Goal: Information Seeking & Learning: Understand process/instructions

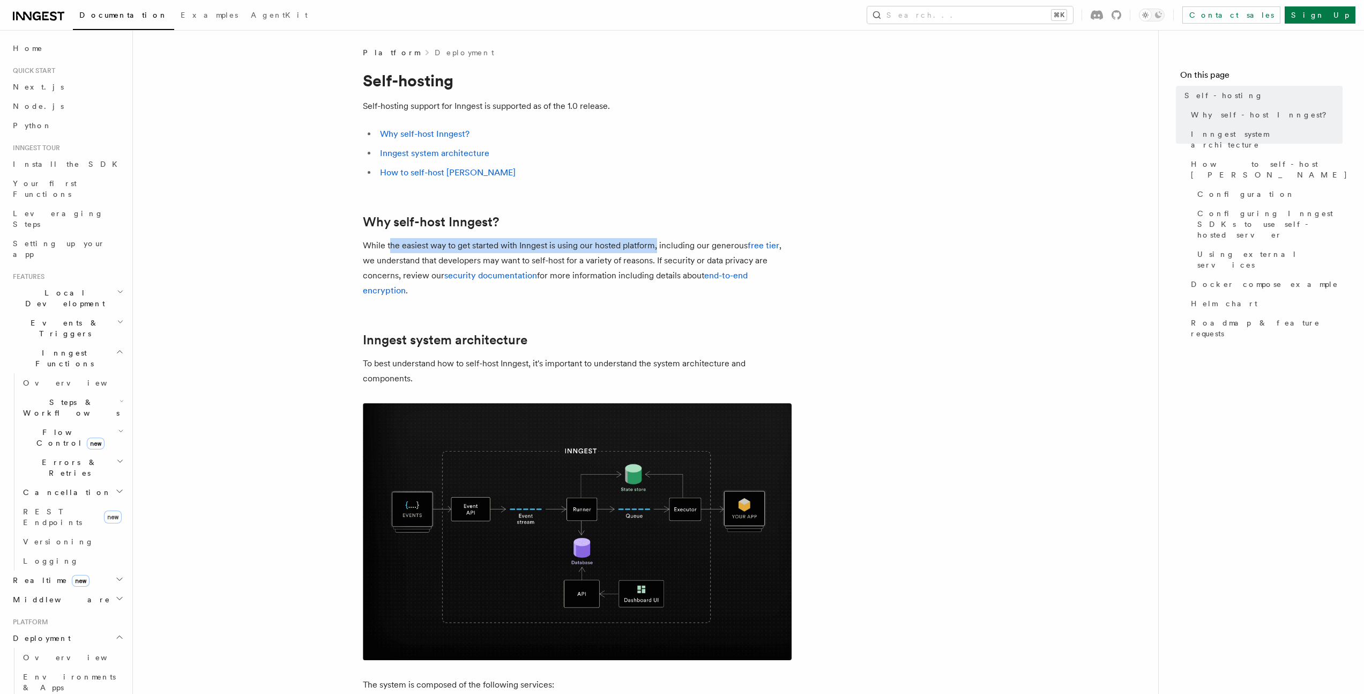
drag, startPoint x: 389, startPoint y: 243, endPoint x: 657, endPoint y: 252, distance: 268.7
click at [657, 252] on p "While the easiest way to get started with Inngest is using our hosted platform,…" at bounding box center [577, 268] width 429 height 60
drag, startPoint x: 658, startPoint y: 250, endPoint x: 814, endPoint y: 250, distance: 156.0
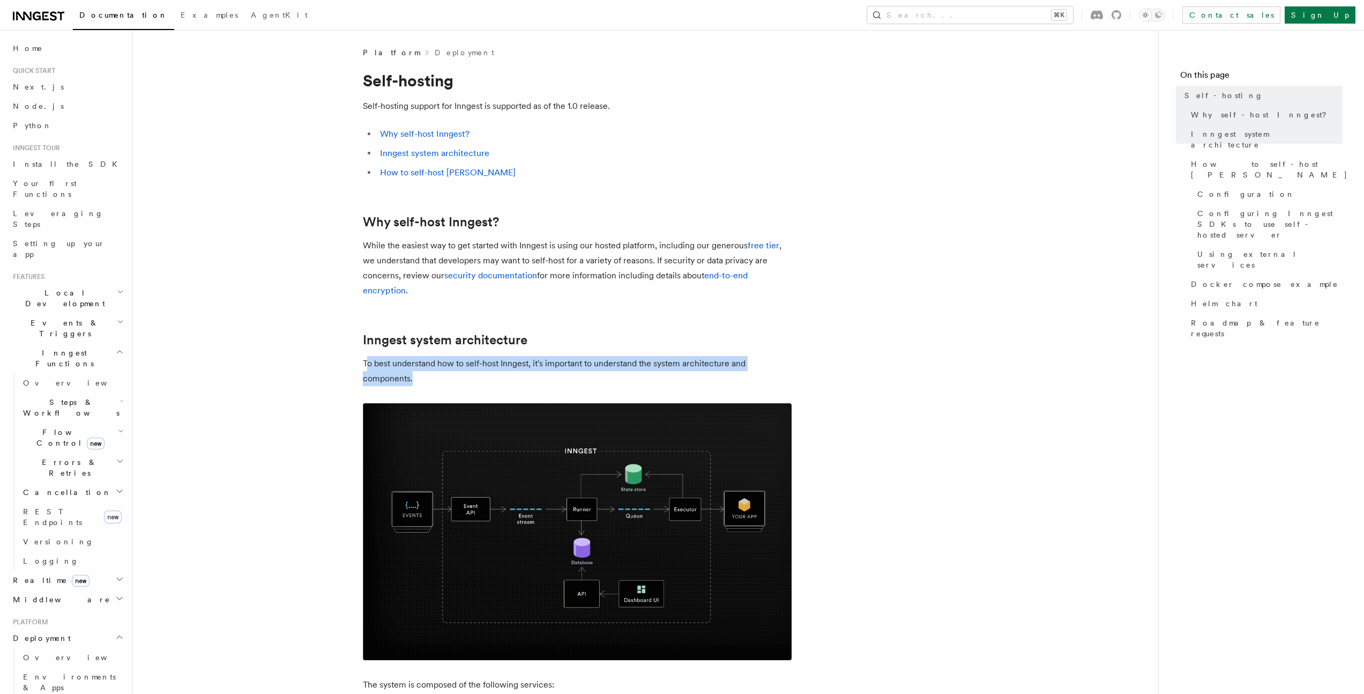
drag, startPoint x: 369, startPoint y: 366, endPoint x: 455, endPoint y: 374, distance: 86.7
click at [455, 374] on p "To best understand how to self-host Inngest, it's important to understand the s…" at bounding box center [577, 371] width 429 height 30
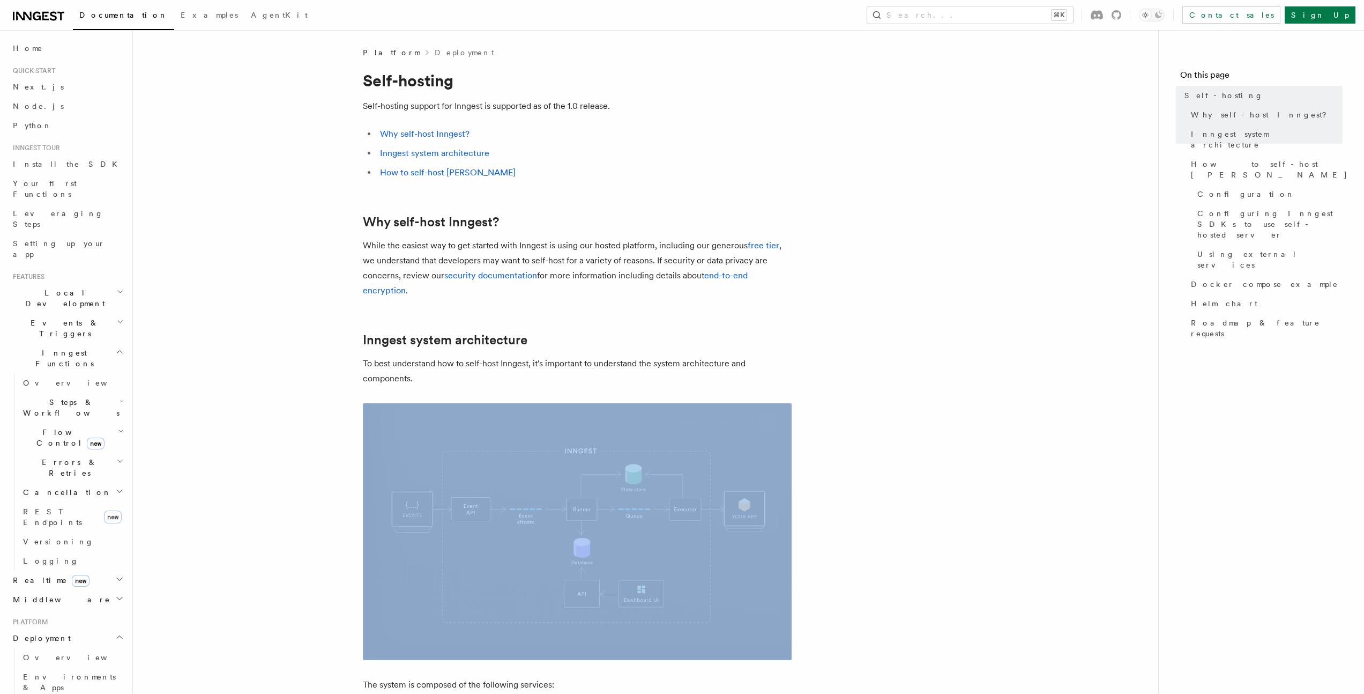
click at [455, 374] on p "To best understand how to self-host Inngest, it's important to understand the s…" at bounding box center [577, 371] width 429 height 30
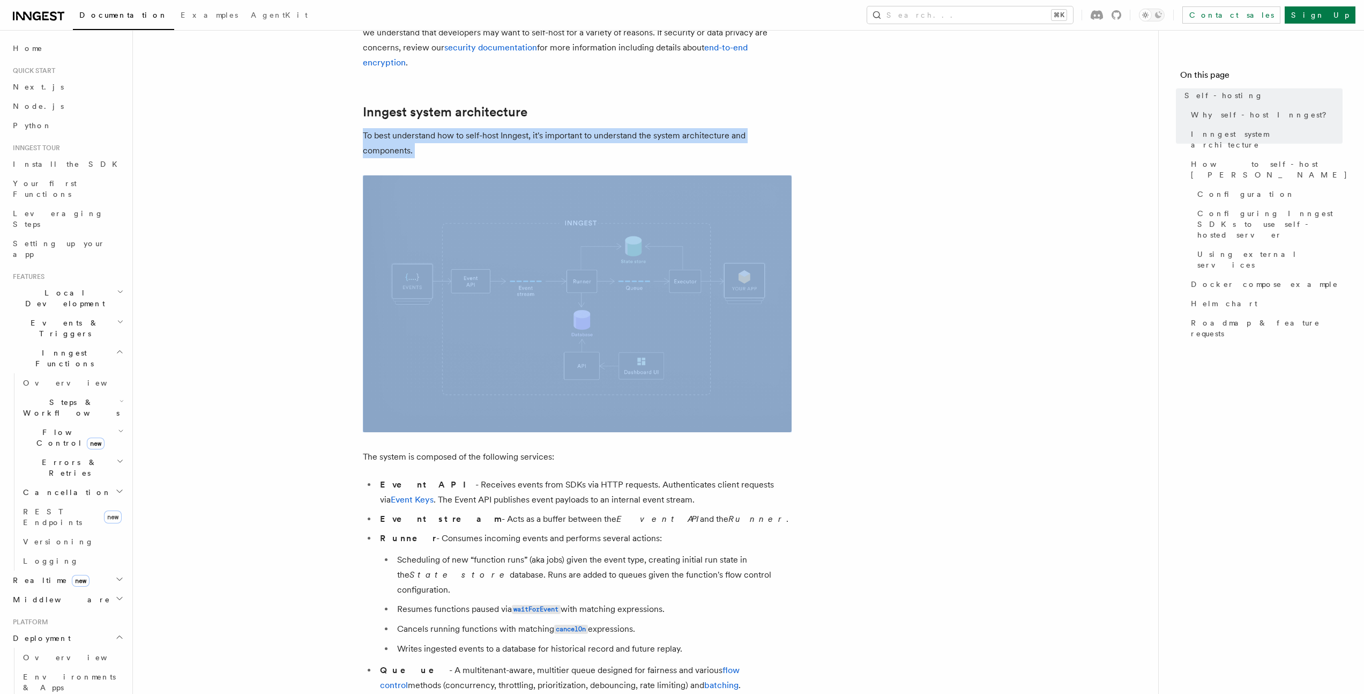
scroll to position [241, 0]
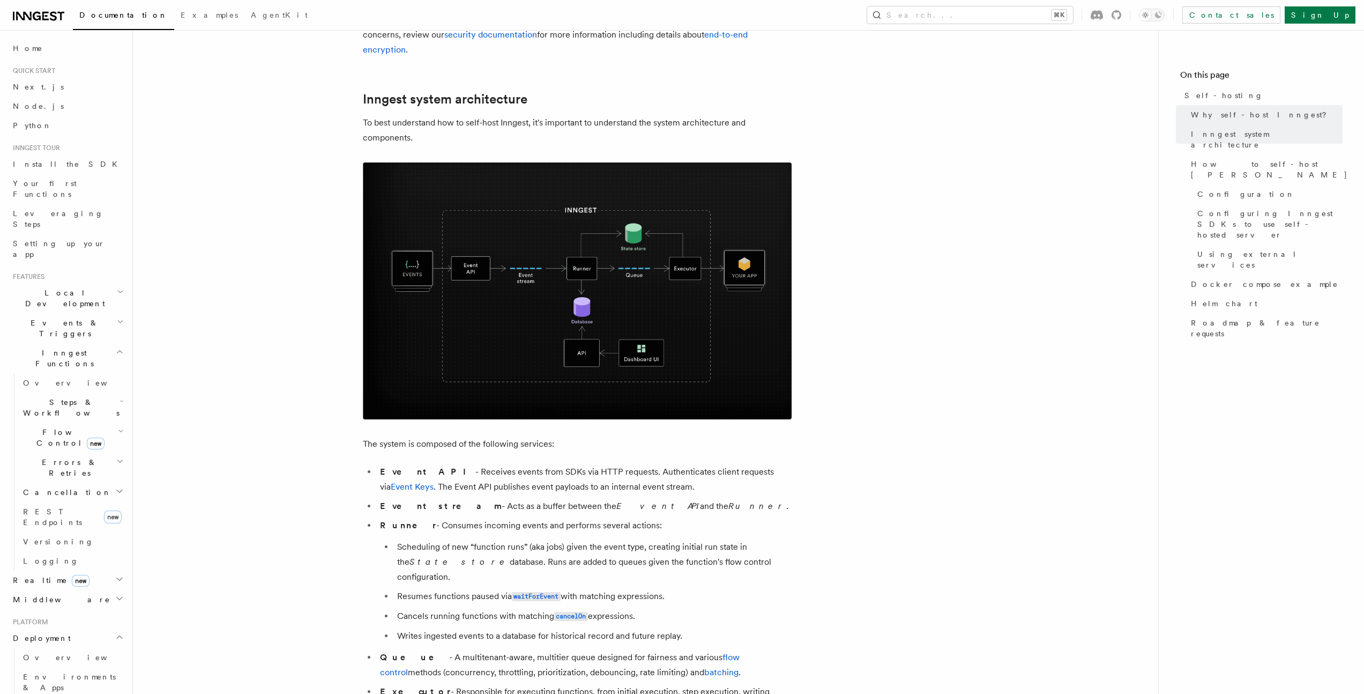
drag, startPoint x: 370, startPoint y: 444, endPoint x: 591, endPoint y: 442, distance: 221.4
click at [591, 442] on p "The system is composed of the following services:" at bounding box center [577, 443] width 429 height 15
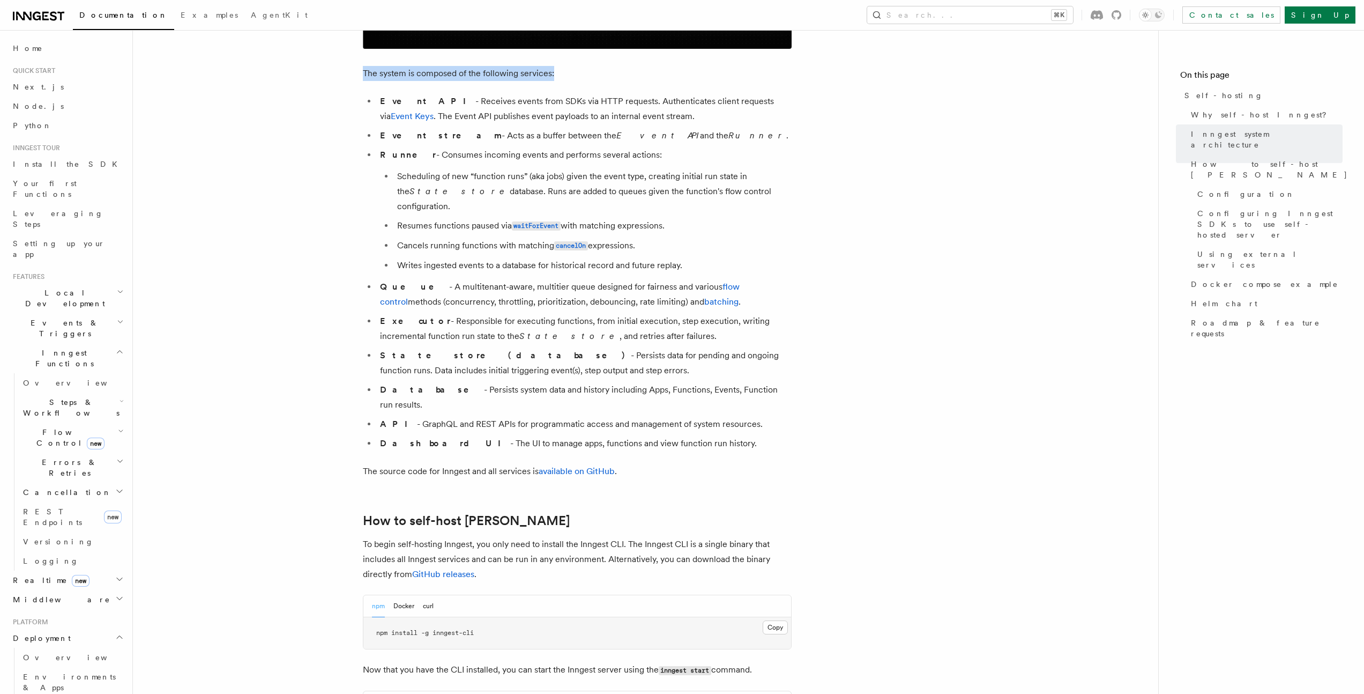
scroll to position [649, 0]
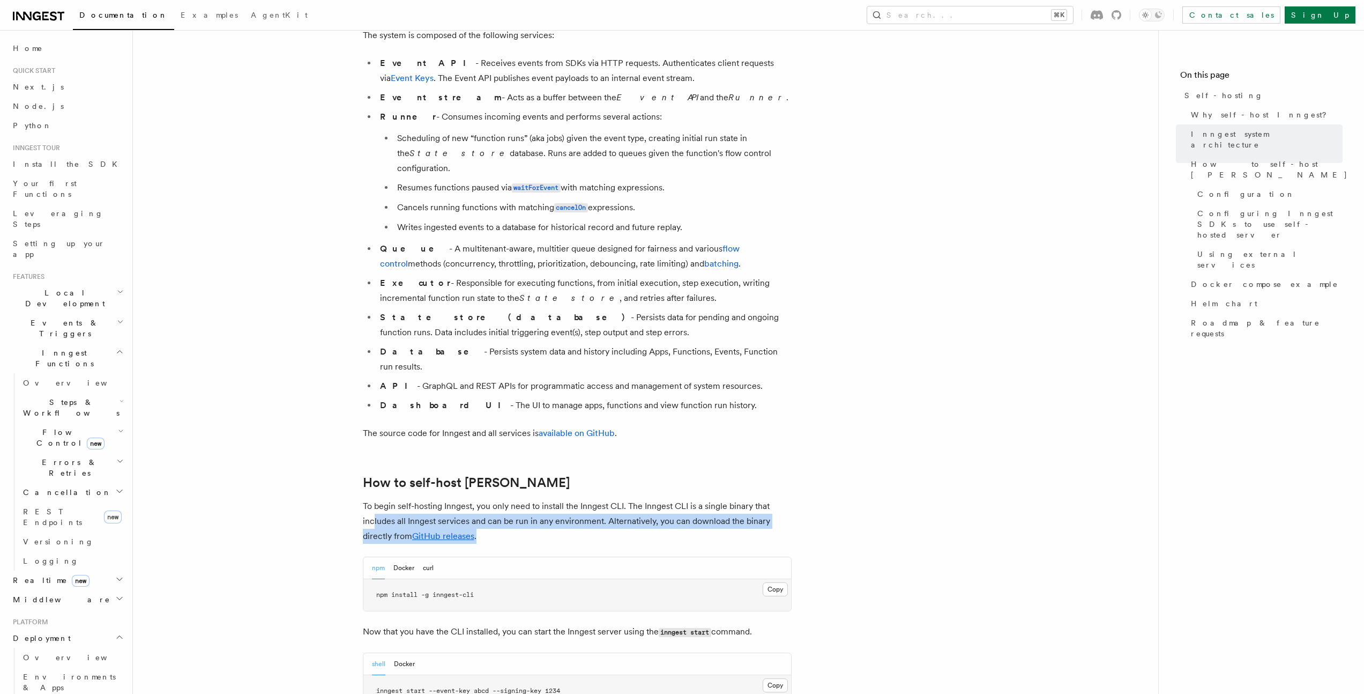
drag, startPoint x: 373, startPoint y: 492, endPoint x: 601, endPoint y: 505, distance: 228.7
click at [601, 505] on p "To begin self-hosting Inngest, you only need to install the Inngest CLI. The In…" at bounding box center [577, 520] width 429 height 45
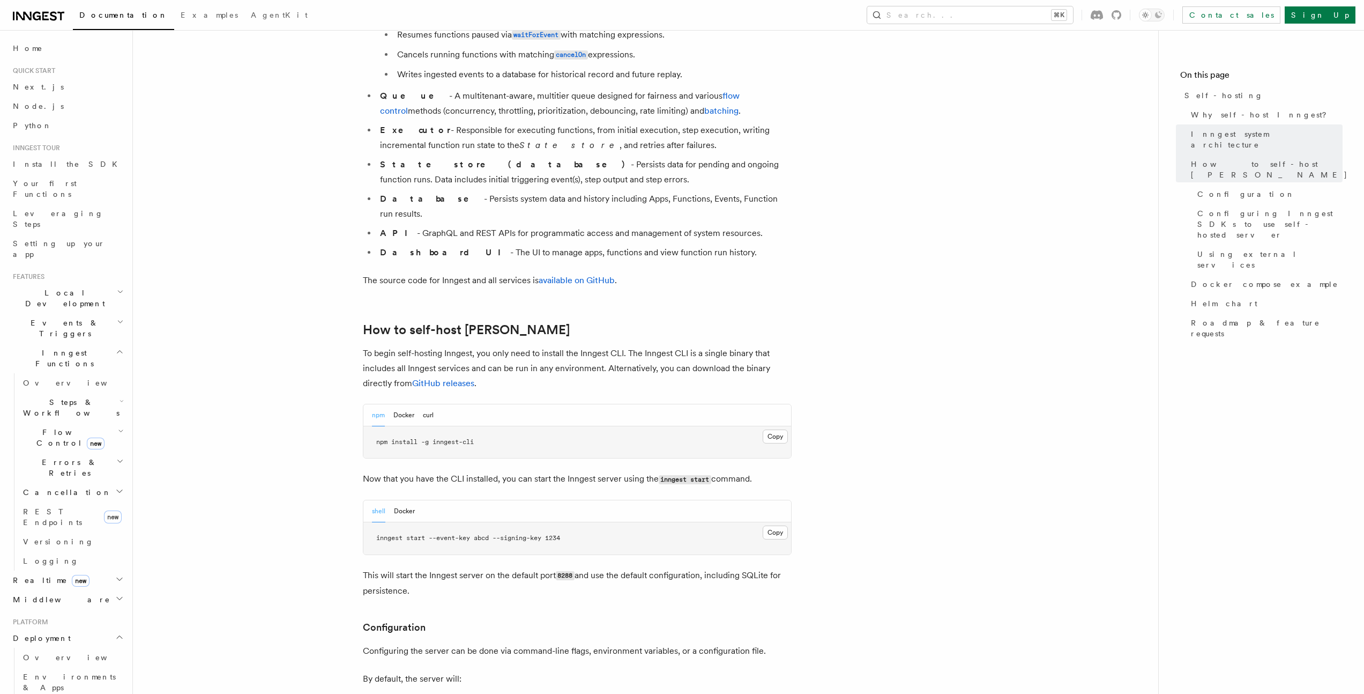
scroll to position [834, 0]
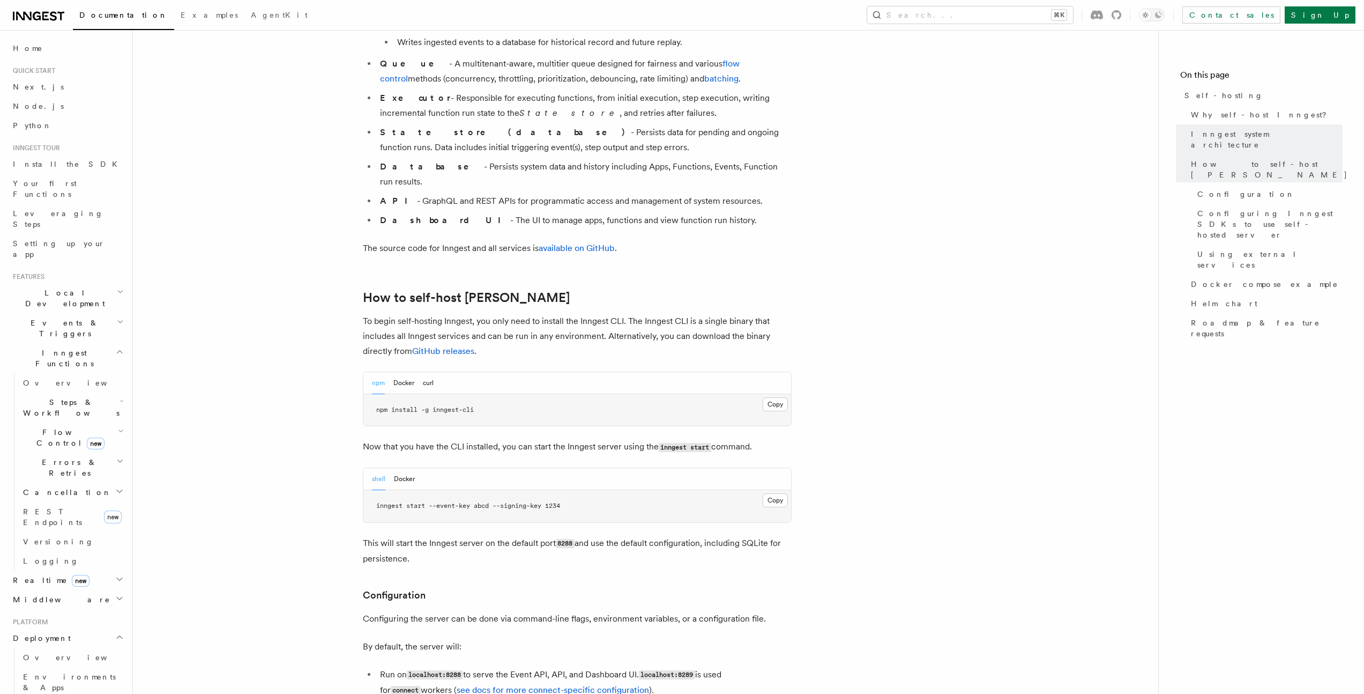
drag, startPoint x: 363, startPoint y: 415, endPoint x: 832, endPoint y: 412, distance: 469.0
drag, startPoint x: 583, startPoint y: 417, endPoint x: 797, endPoint y: 413, distance: 214.4
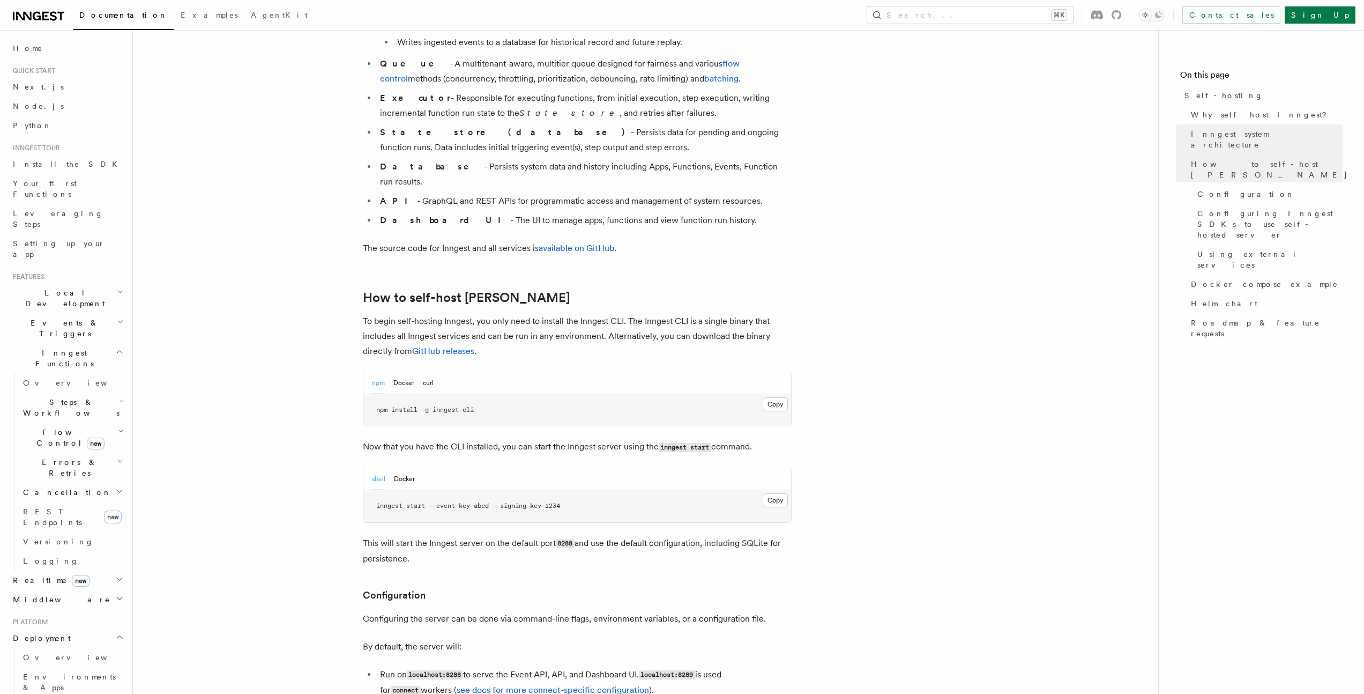
drag, startPoint x: 398, startPoint y: 514, endPoint x: 531, endPoint y: 524, distance: 133.3
click at [531, 535] on p "This will start the Inngest server on the default port 8288 and use the default…" at bounding box center [577, 550] width 429 height 31
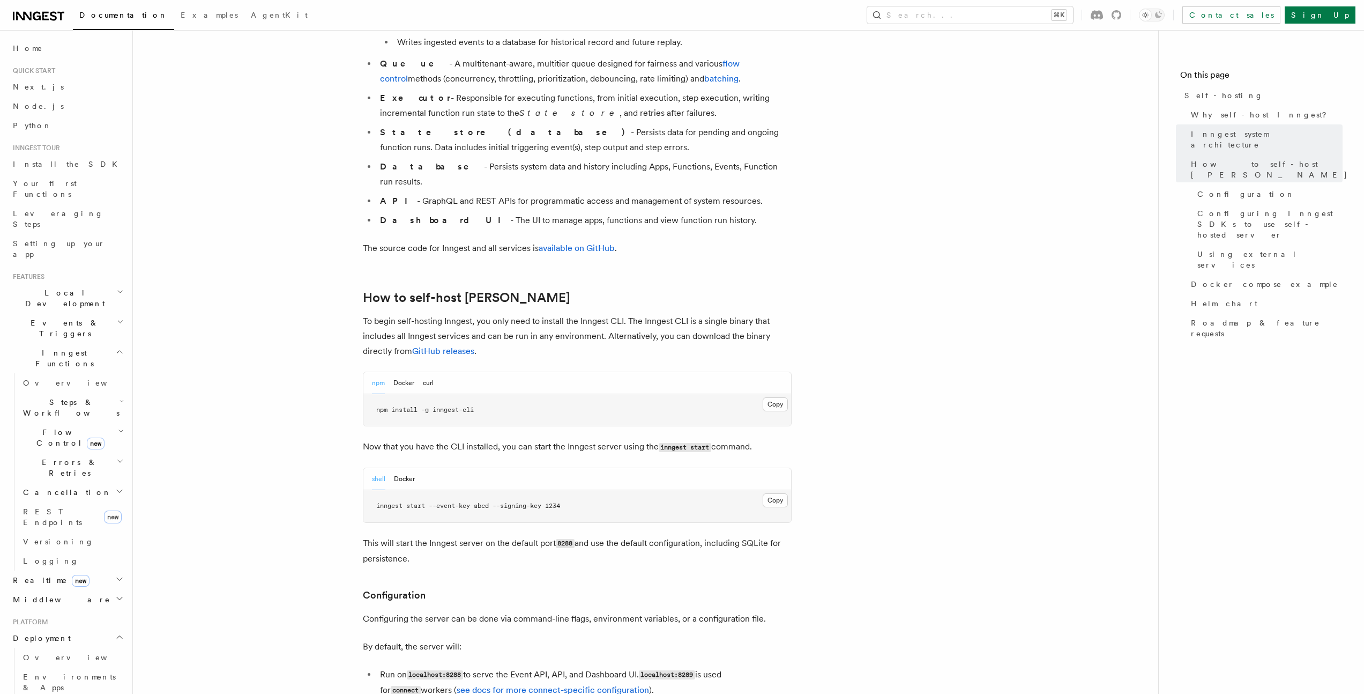
click at [531, 535] on p "This will start the Inngest server on the default port 8288 and use the default…" at bounding box center [577, 550] width 429 height 31
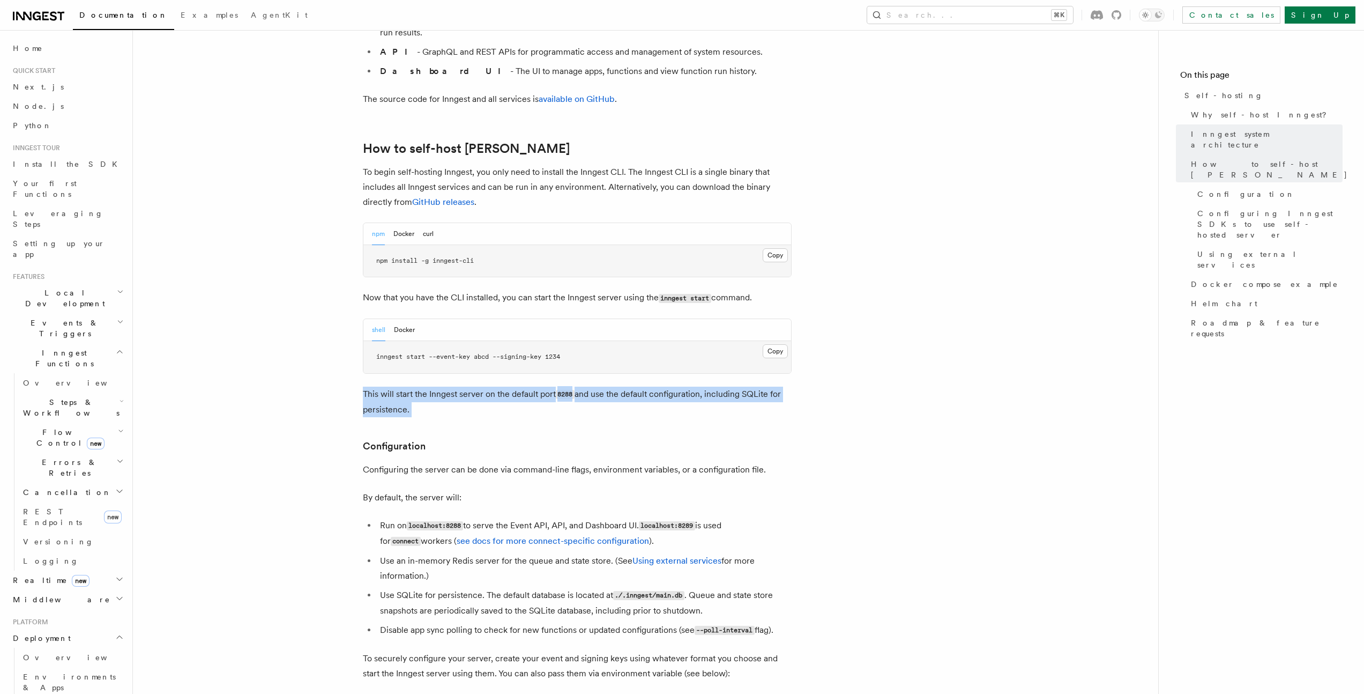
scroll to position [1019, 0]
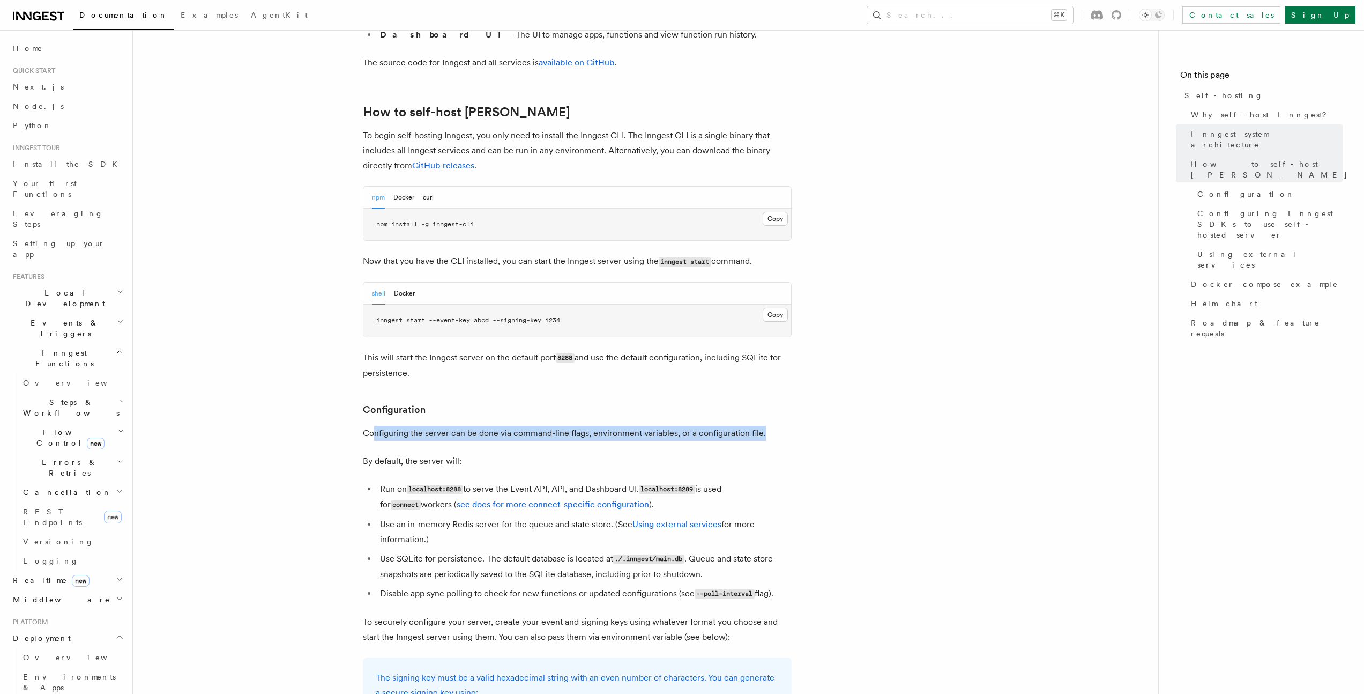
drag, startPoint x: 375, startPoint y: 400, endPoint x: 814, endPoint y: 410, distance: 439.6
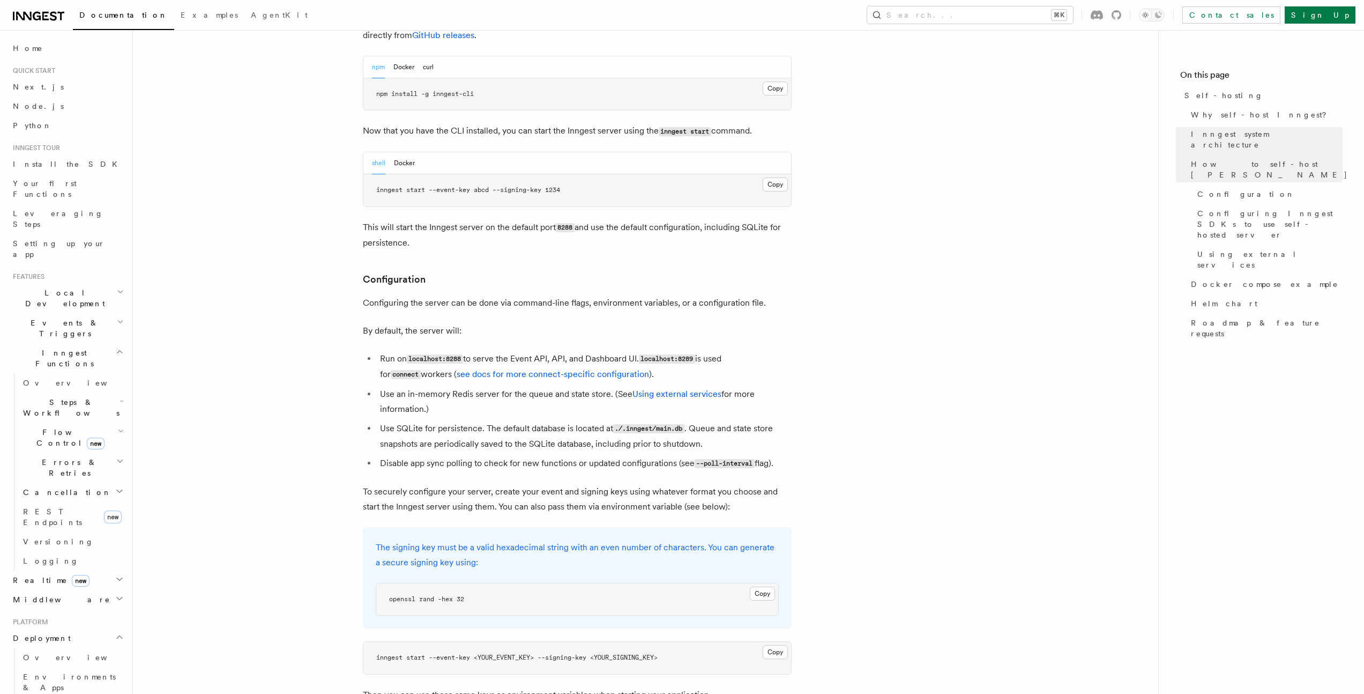
scroll to position [1198, 0]
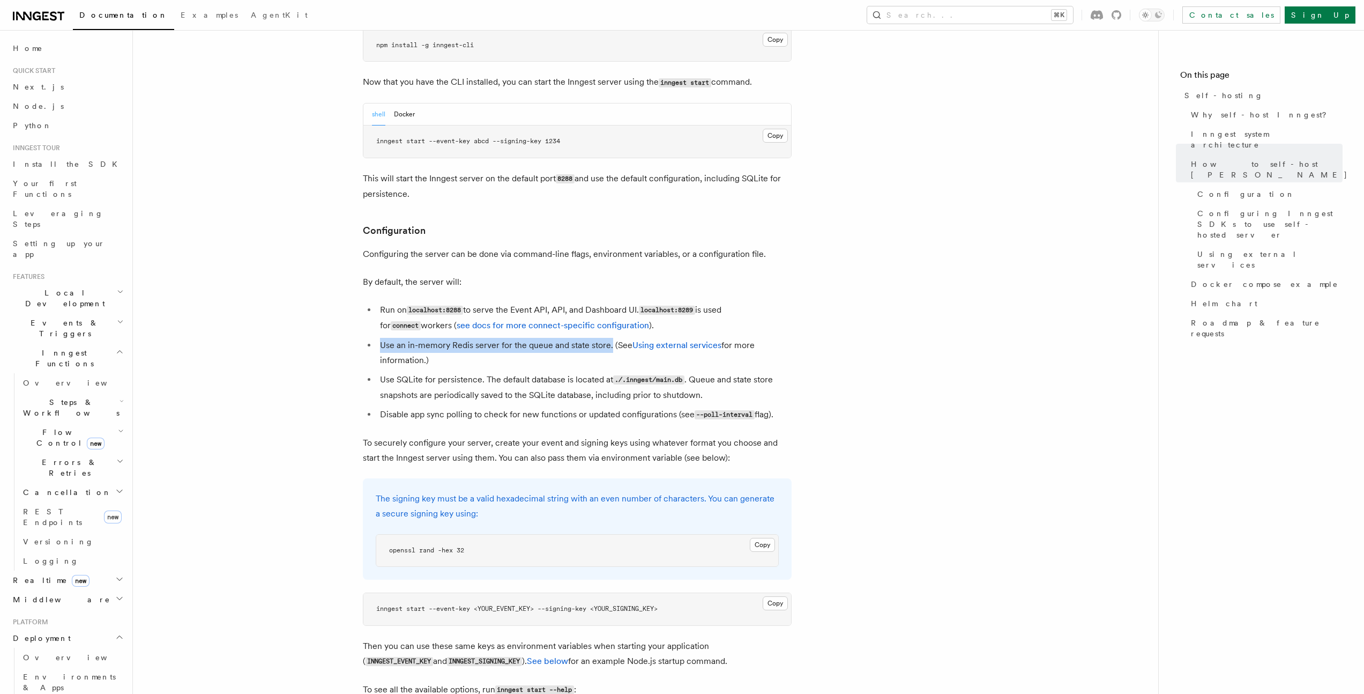
drag, startPoint x: 379, startPoint y: 314, endPoint x: 611, endPoint y: 312, distance: 232.1
click at [611, 338] on li "Use an in-memory Redis server for the queue and state store. (See Using externa…" at bounding box center [584, 353] width 415 height 30
drag, startPoint x: 611, startPoint y: 312, endPoint x: 622, endPoint y: 326, distance: 17.2
click at [622, 338] on li "Use an in-memory Redis server for the queue and state store. (See Using externa…" at bounding box center [584, 353] width 415 height 30
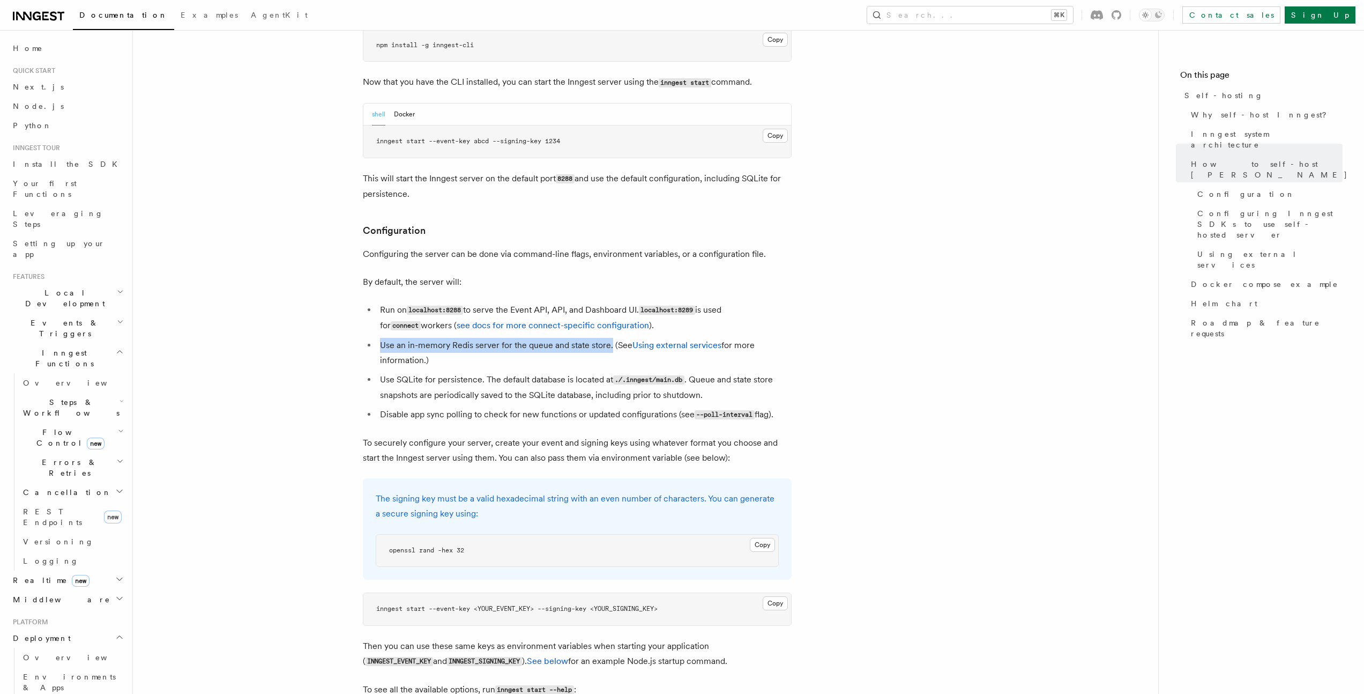
click at [622, 338] on li "Use an in-memory Redis server for the queue and state store. (See Using externa…" at bounding box center [584, 353] width 415 height 30
drag, startPoint x: 377, startPoint y: 346, endPoint x: 841, endPoint y: 389, distance: 465.6
drag, startPoint x: 412, startPoint y: 384, endPoint x: 578, endPoint y: 390, distance: 165.7
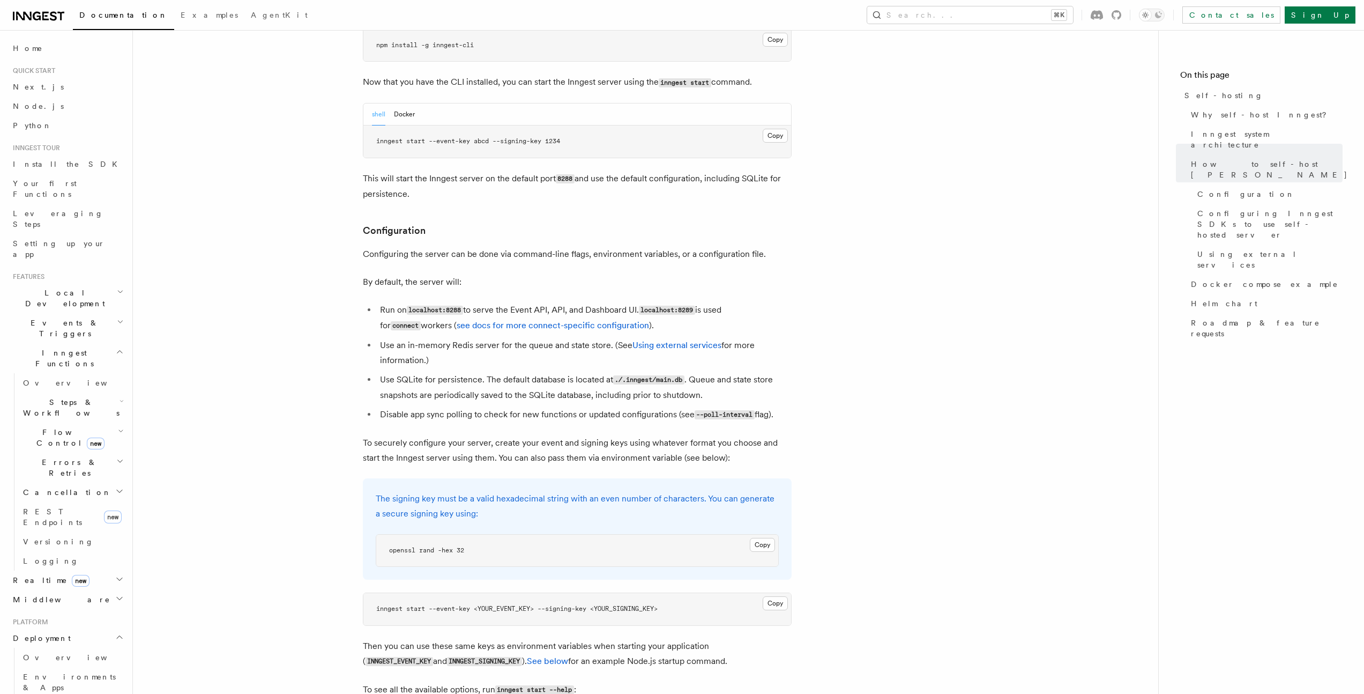
click at [578, 407] on li "Disable app sync polling to check for new functions or updated configurations (…" at bounding box center [584, 415] width 415 height 16
drag, startPoint x: 517, startPoint y: 387, endPoint x: 826, endPoint y: 391, distance: 308.7
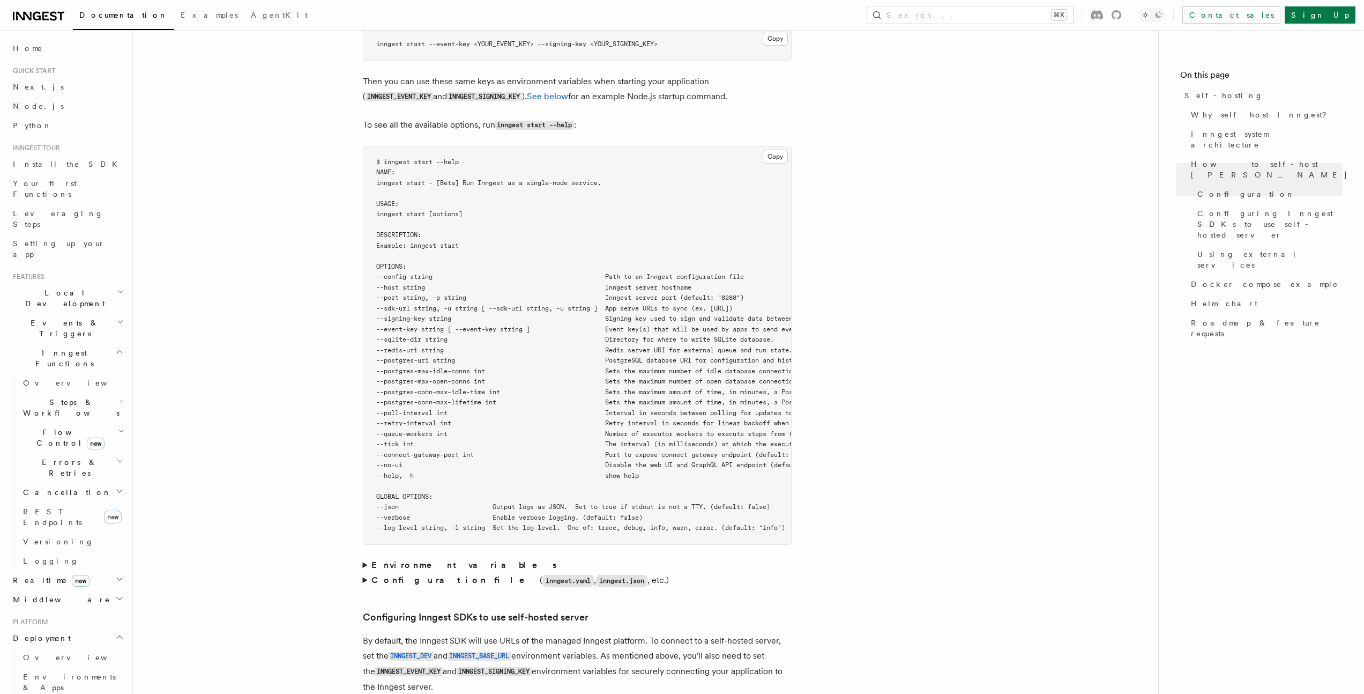
scroll to position [2087, 0]
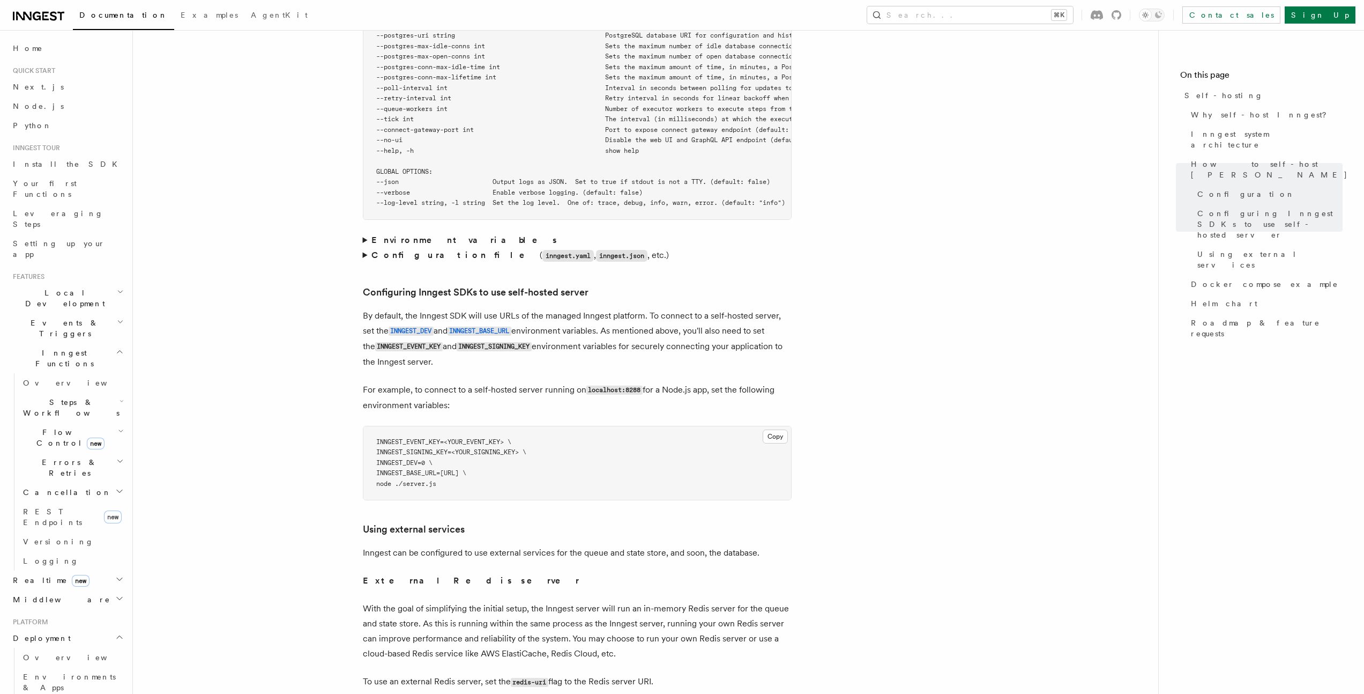
click at [367, 233] on summary "Environment variables" at bounding box center [577, 240] width 429 height 15
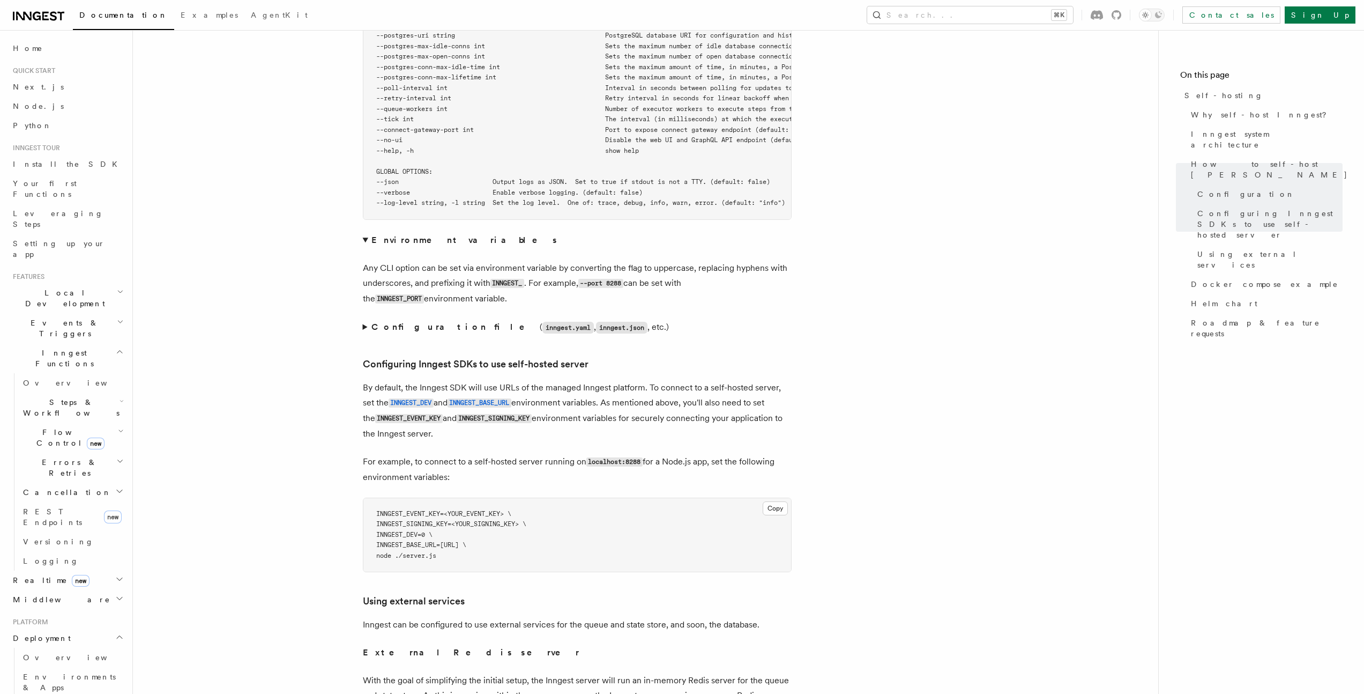
click at [367, 233] on summary "Environment variables" at bounding box center [577, 240] width 429 height 15
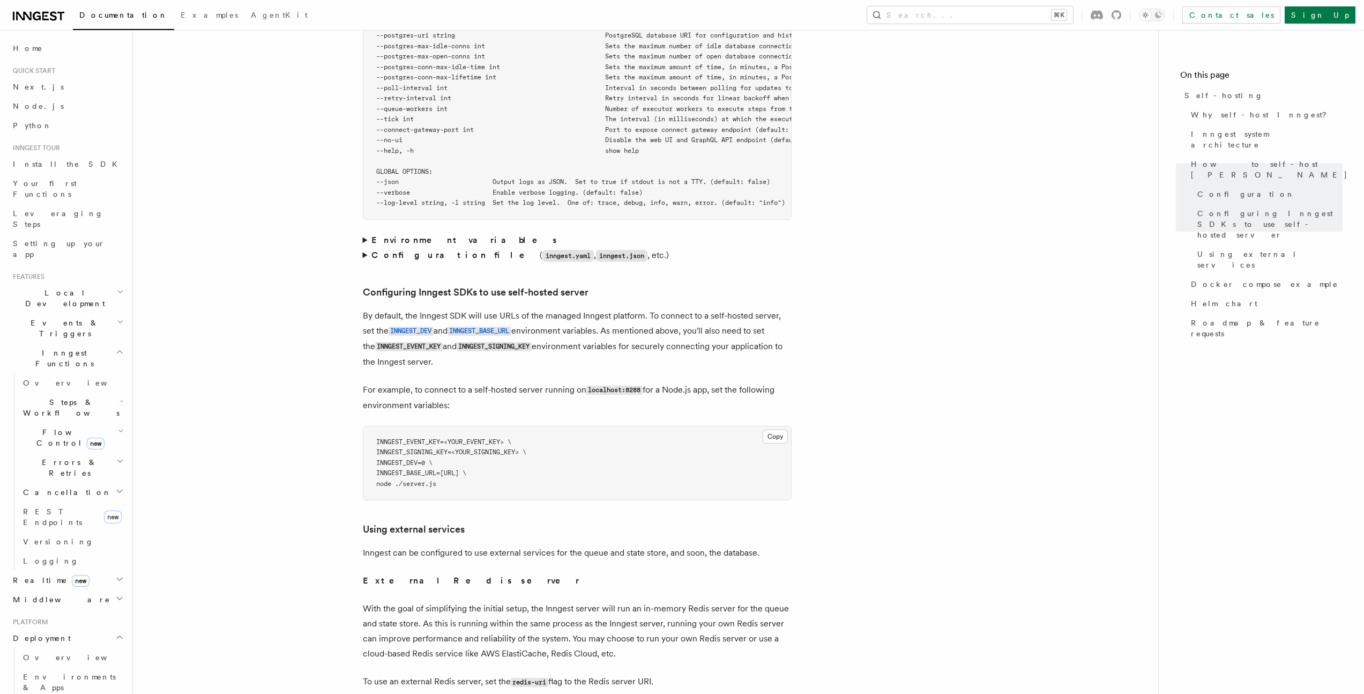
click at [366, 248] on summary "Configuration file ( inngest.yaml , inngest.json , etc.)" at bounding box center [577, 256] width 429 height 16
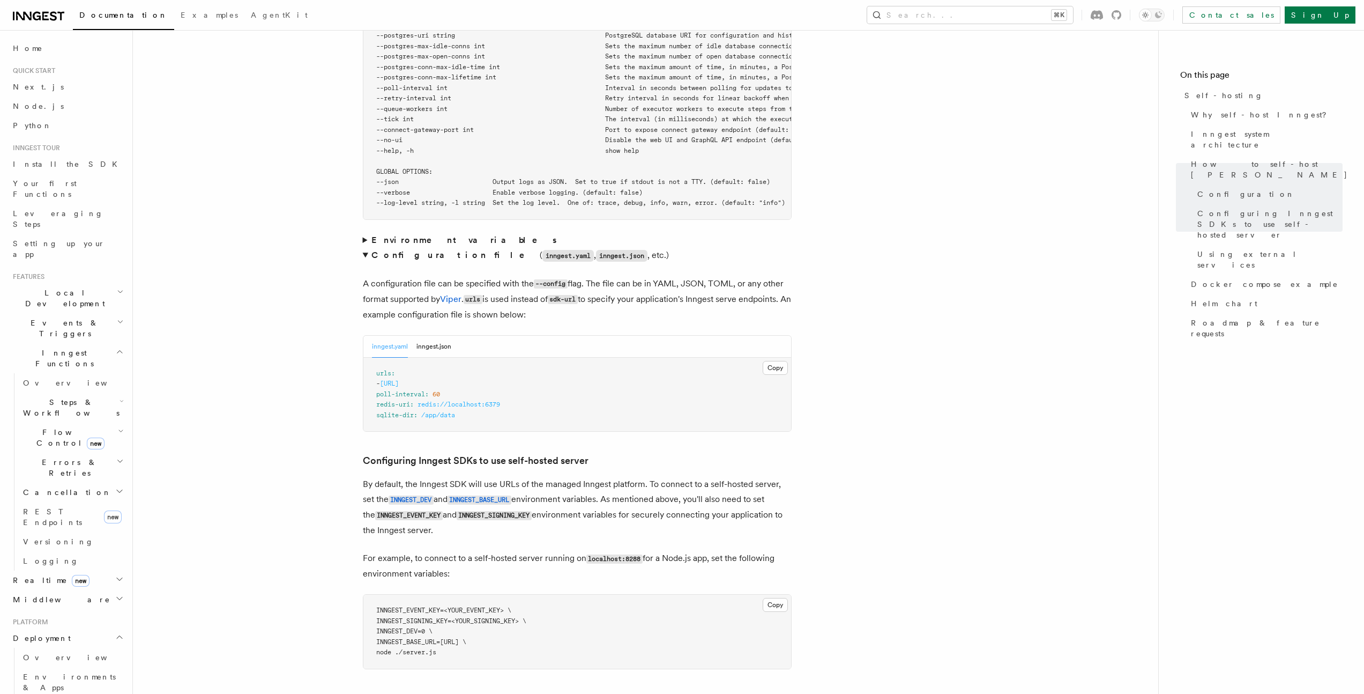
click at [366, 248] on summary "Configuration file ( inngest.yaml , inngest.json , etc.)" at bounding box center [577, 256] width 429 height 16
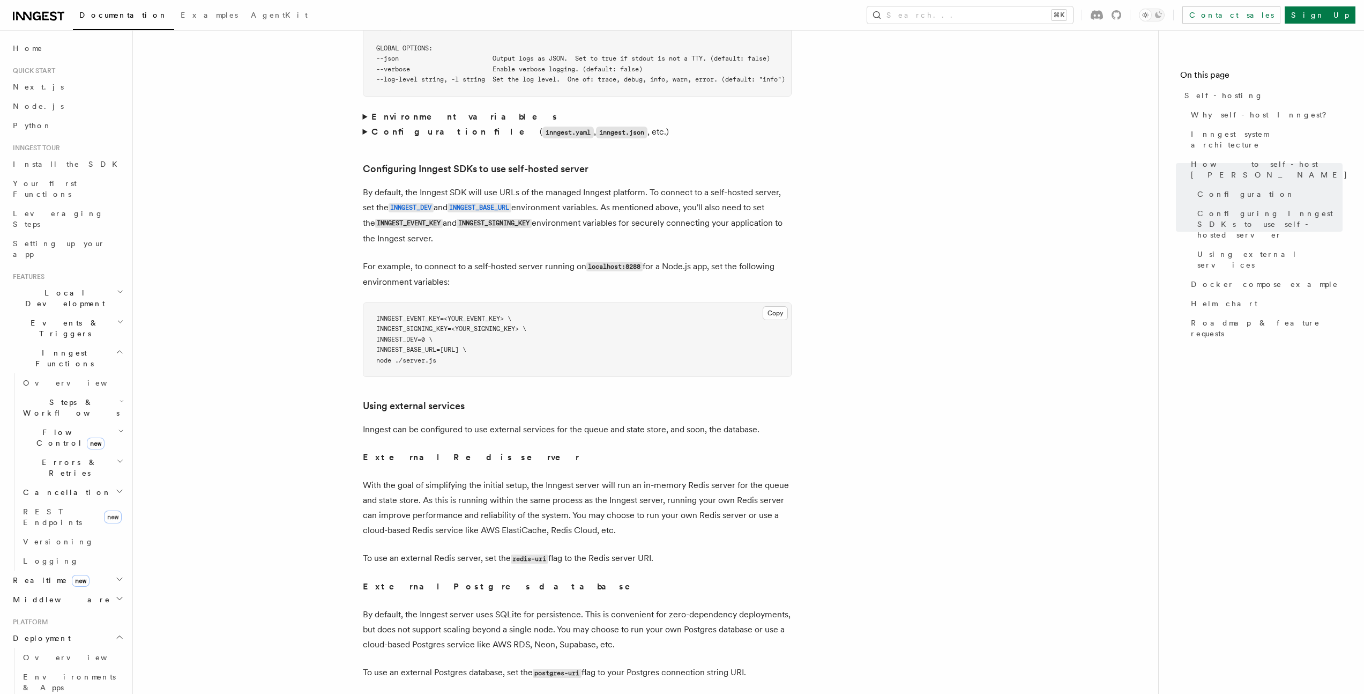
scroll to position [2212, 0]
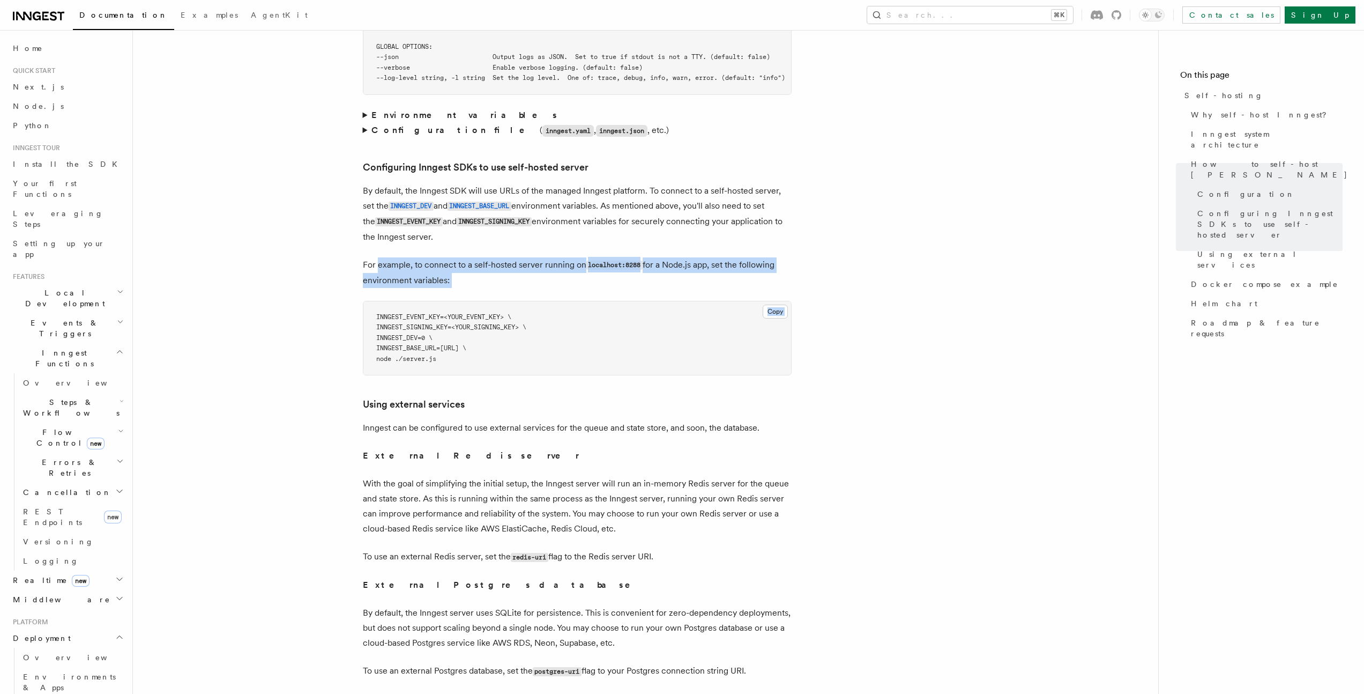
drag, startPoint x: 377, startPoint y: 244, endPoint x: 516, endPoint y: 267, distance: 141.1
click at [516, 267] on article "Platform Deployment Self-hosting Self-hosting support for Inngest is supported …" at bounding box center [645, 125] width 991 height 4581
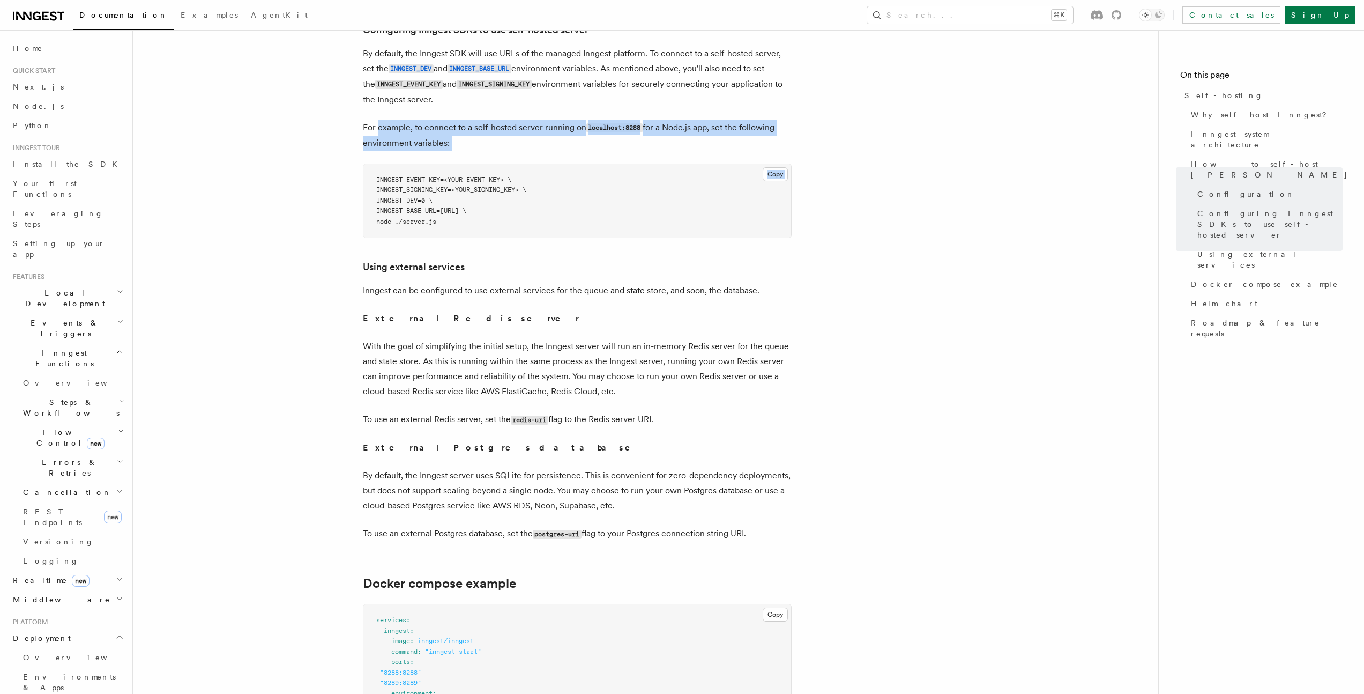
scroll to position [2397, 0]
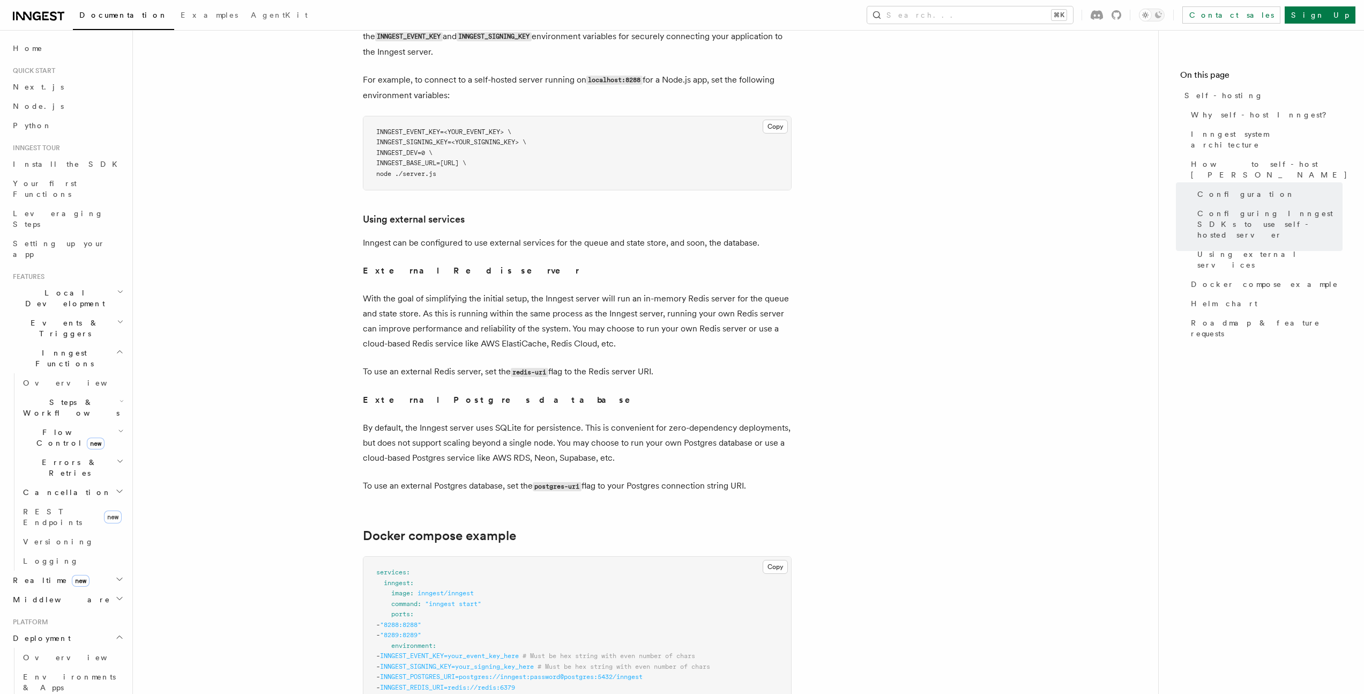
drag, startPoint x: 370, startPoint y: 399, endPoint x: 831, endPoint y: 480, distance: 468.6
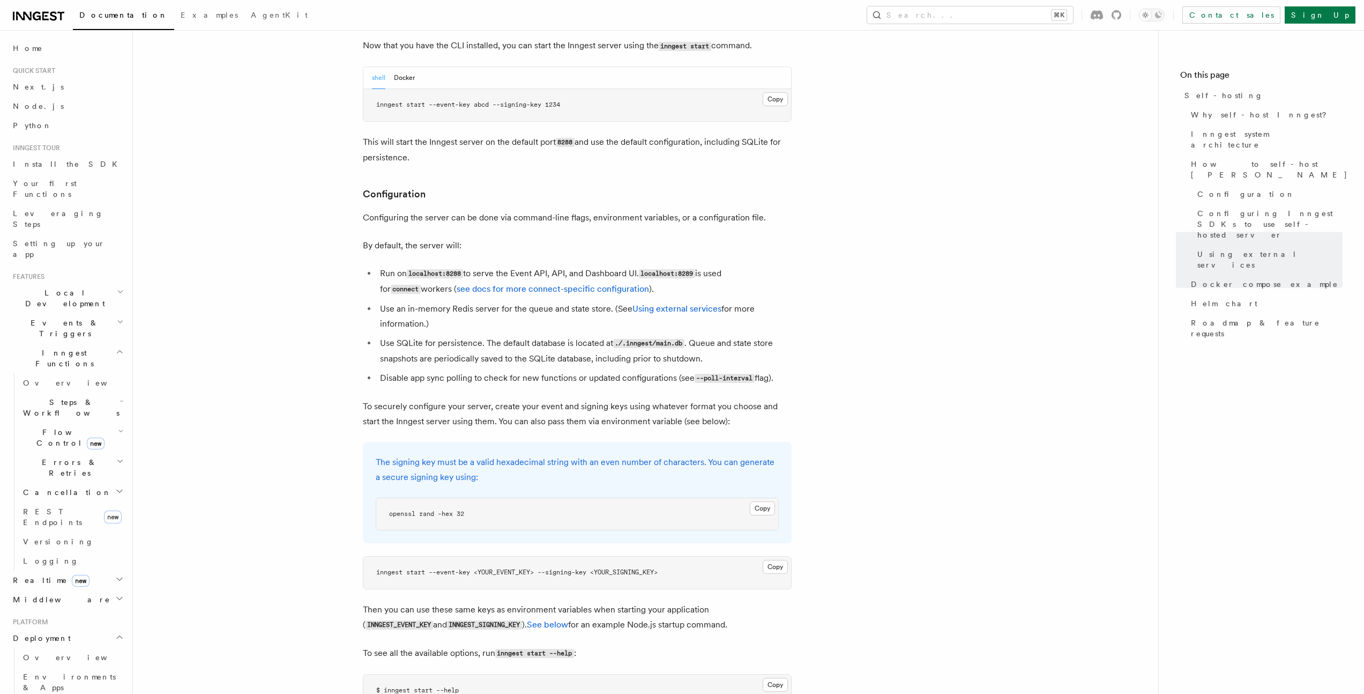
scroll to position [0, 0]
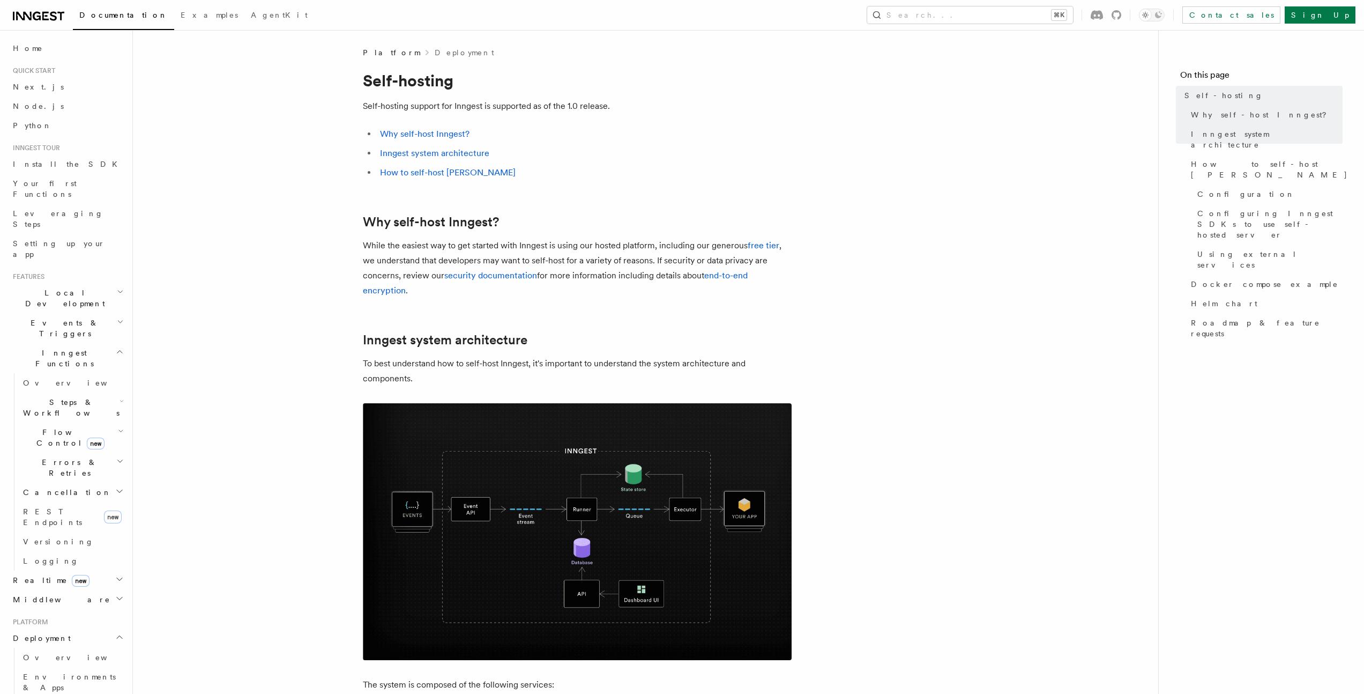
click at [1232, 159] on span "How to self-host [PERSON_NAME]" at bounding box center [1269, 169] width 157 height 21
click at [1227, 184] on link "Configuration" at bounding box center [1268, 193] width 150 height 19
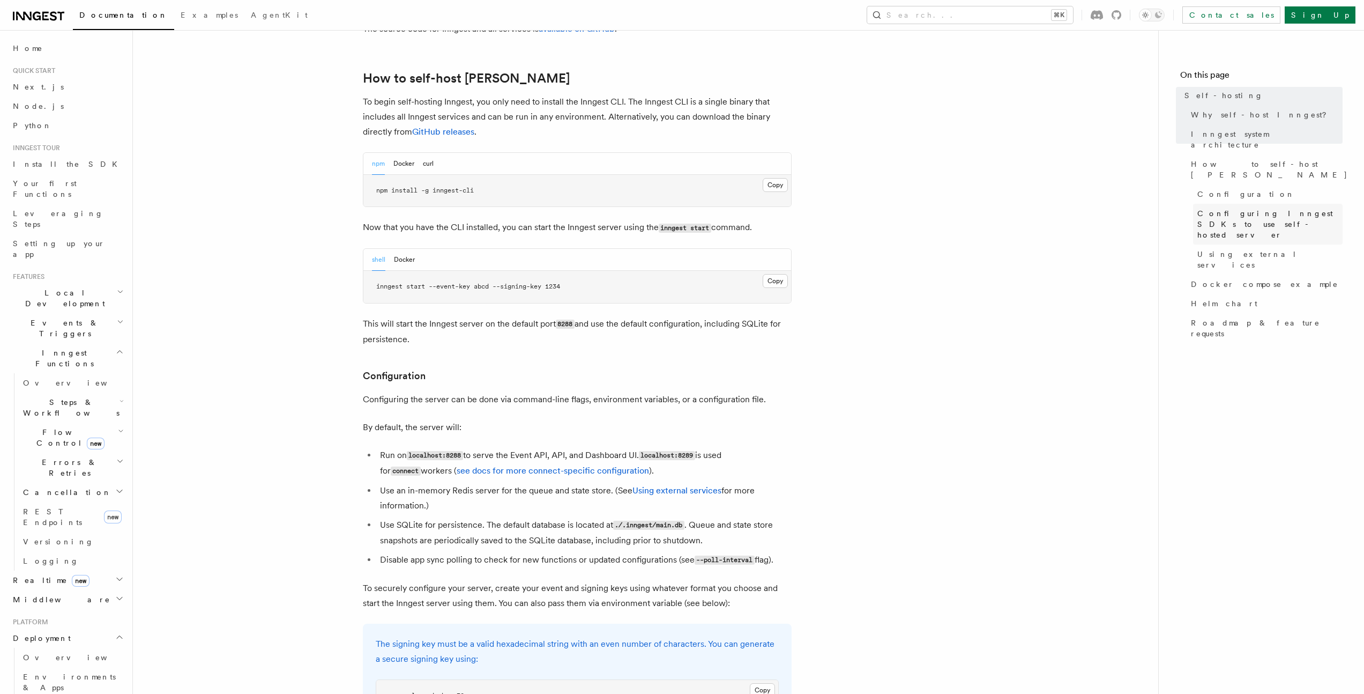
click at [1219, 208] on span "Configuring Inngest SDKs to use self-hosted server" at bounding box center [1269, 224] width 145 height 32
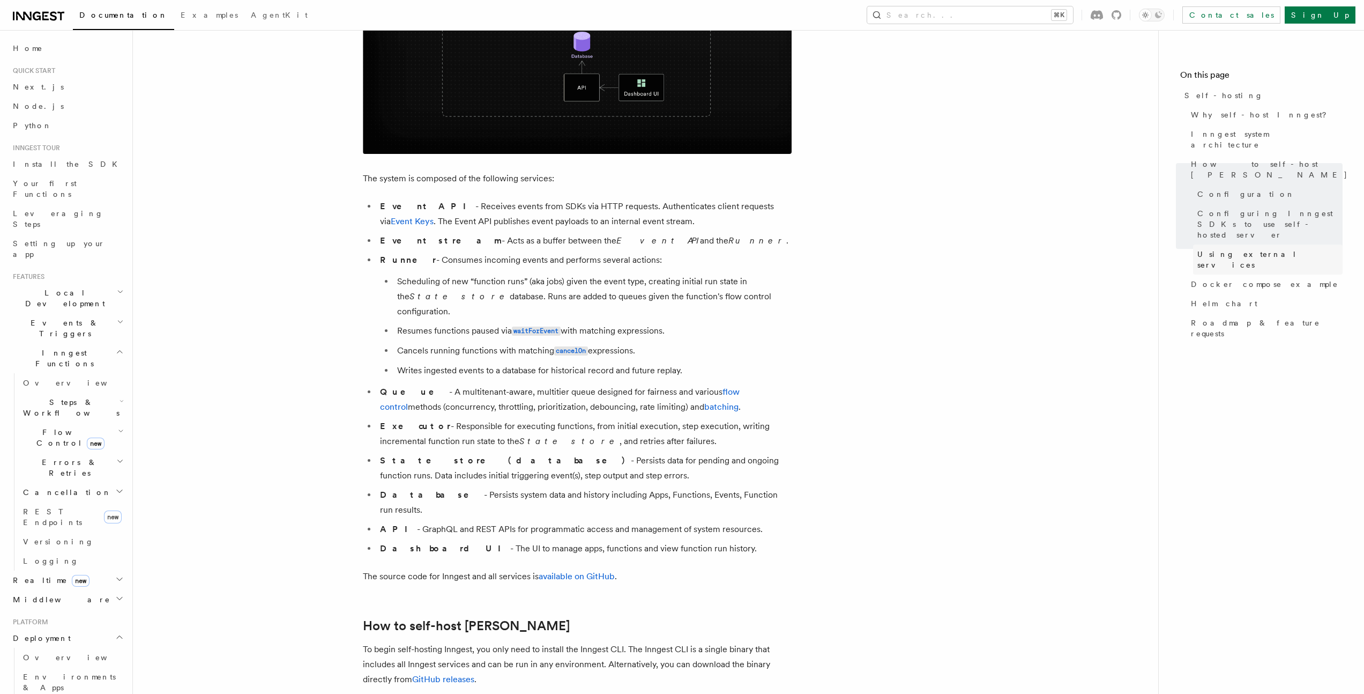
click at [1212, 249] on span "Using external services" at bounding box center [1269, 259] width 145 height 21
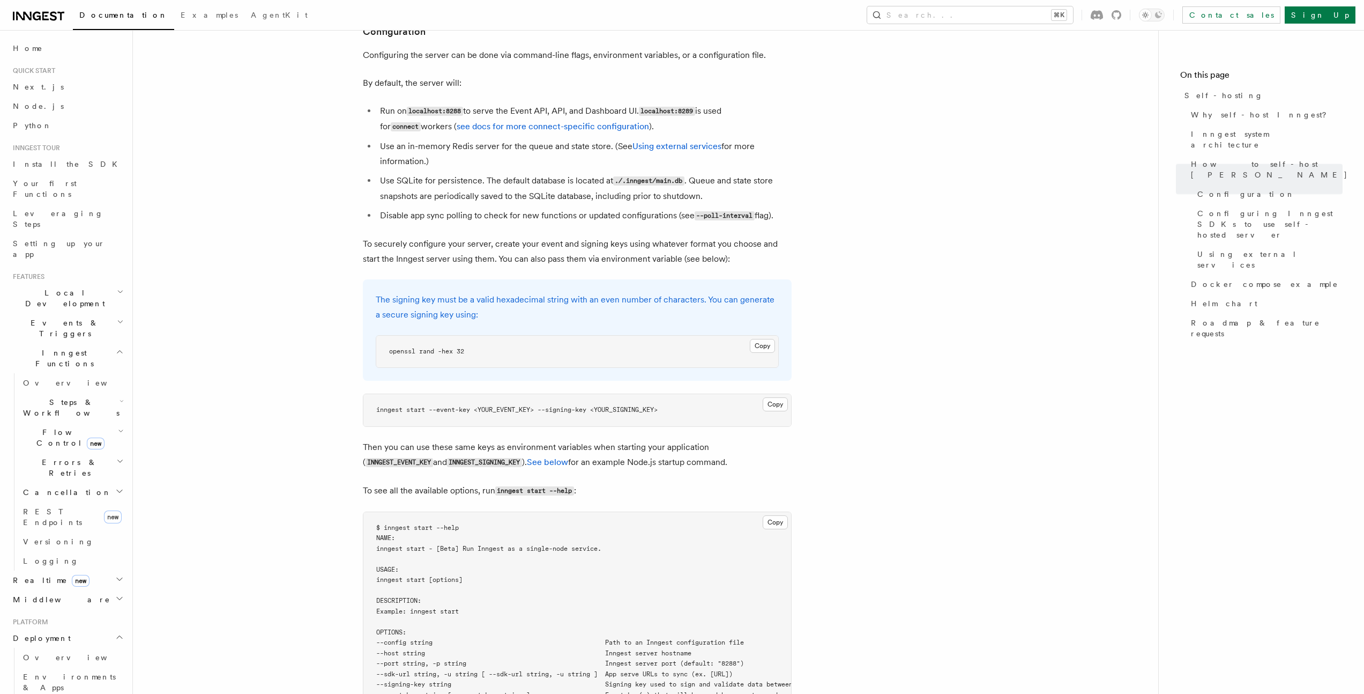
scroll to position [1340, 0]
